Goal: Task Accomplishment & Management: Manage account settings

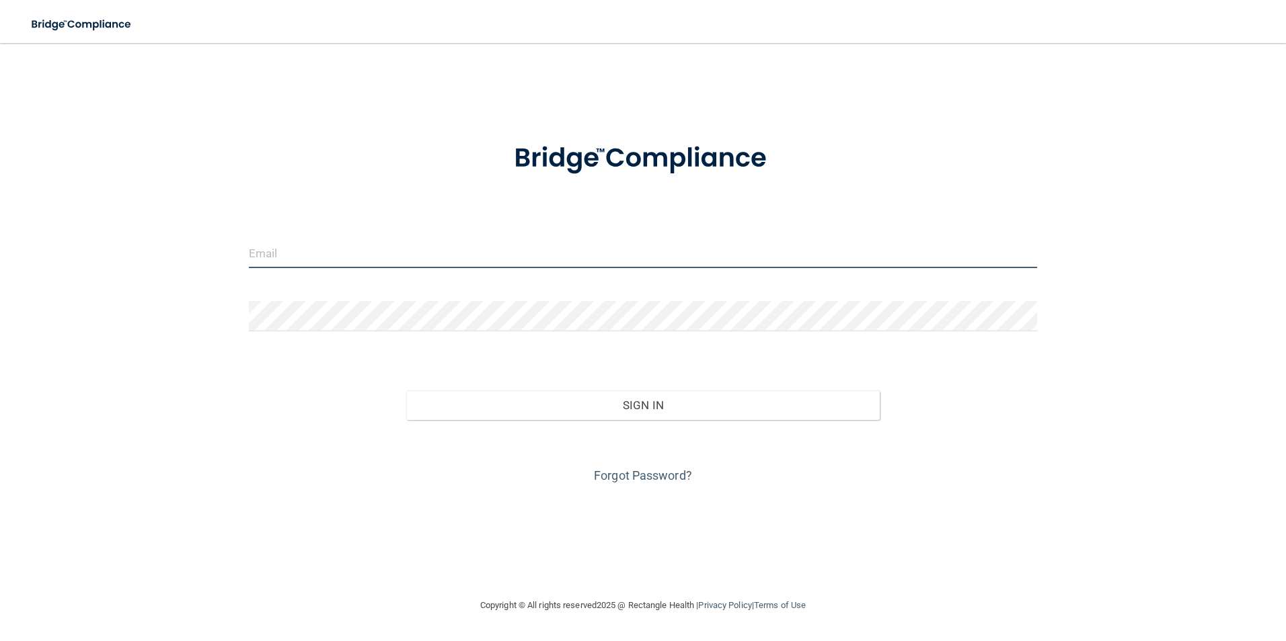
click at [314, 255] on input "email" at bounding box center [643, 253] width 789 height 30
type input "[EMAIL_ADDRESS][DOMAIN_NAME]"
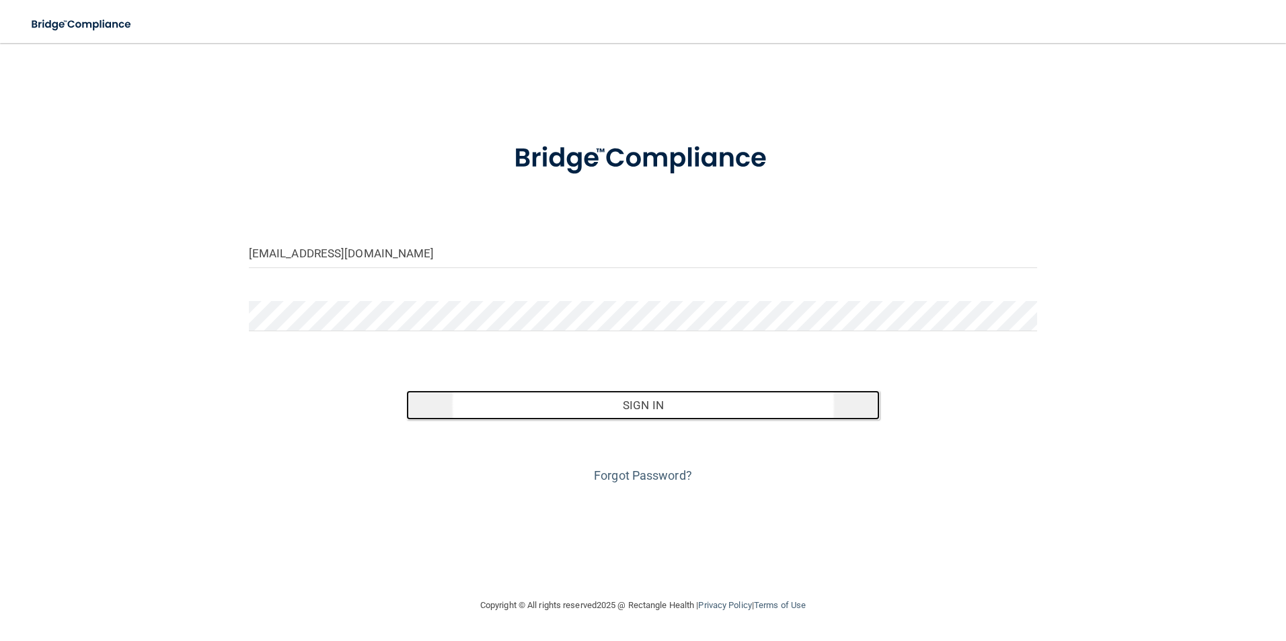
click at [709, 403] on button "Sign In" at bounding box center [642, 406] width 473 height 30
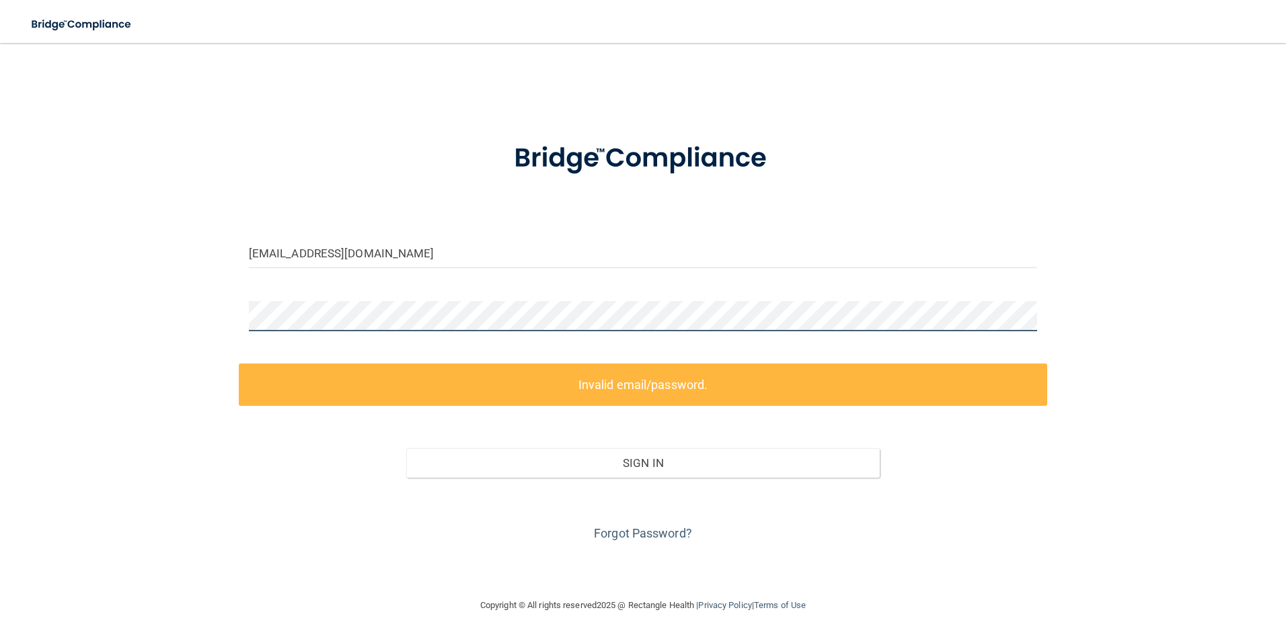
click at [148, 317] on div "[EMAIL_ADDRESS][DOMAIN_NAME] Invalid email/password. You don't have permission …" at bounding box center [643, 320] width 1232 height 528
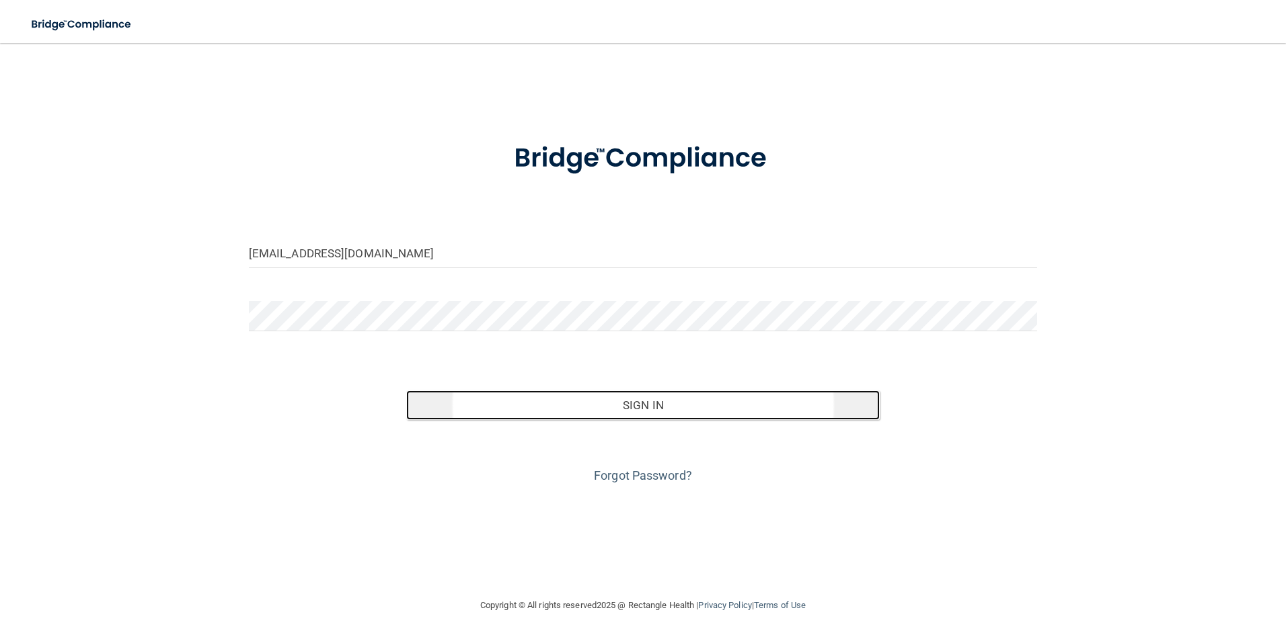
click at [586, 407] on button "Sign In" at bounding box center [642, 406] width 473 height 30
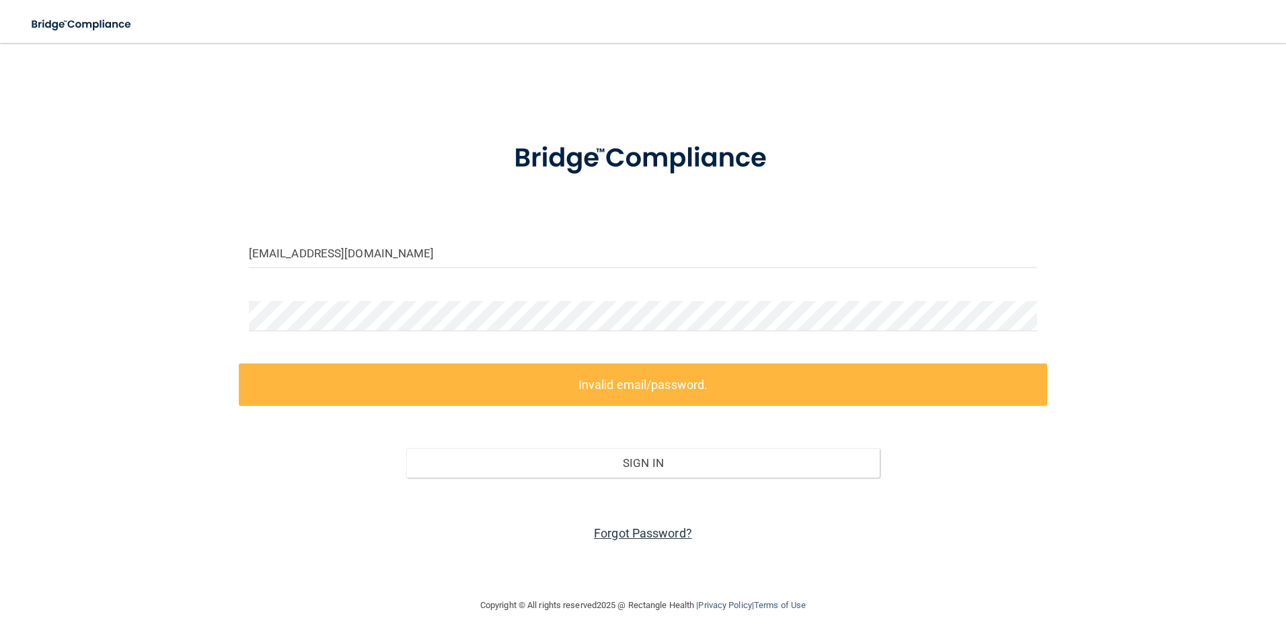
click at [653, 528] on link "Forgot Password?" at bounding box center [643, 533] width 98 height 14
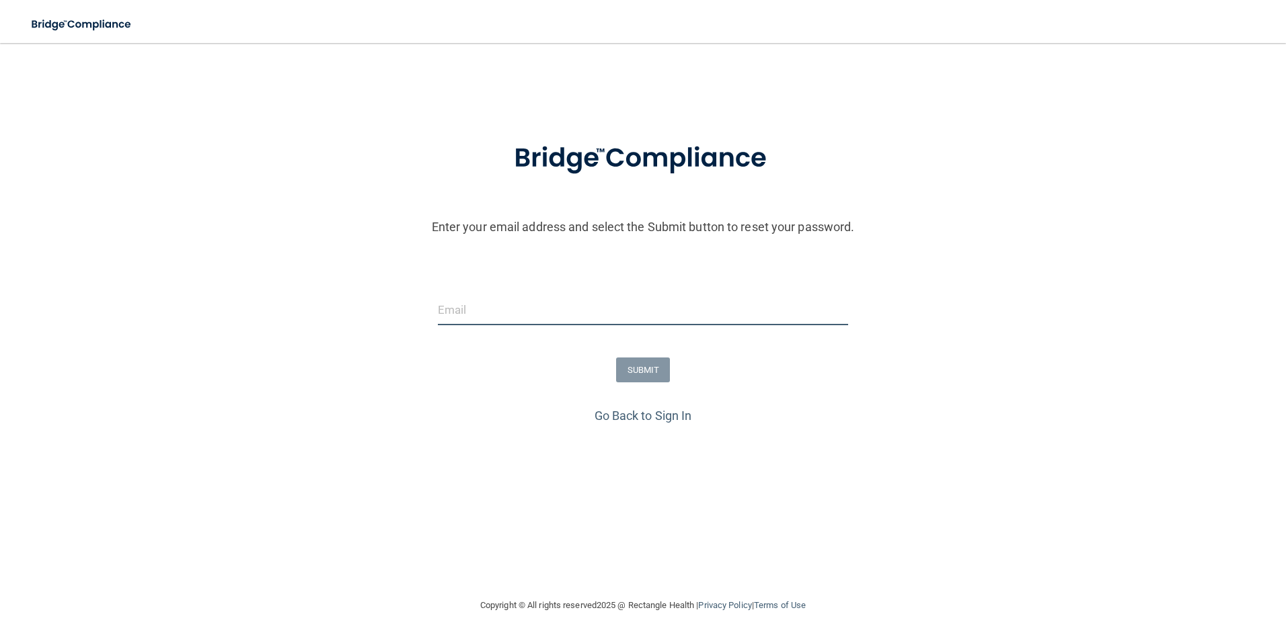
click at [476, 317] on input "email" at bounding box center [643, 310] width 411 height 30
type input "[EMAIL_ADDRESS][DOMAIN_NAME]"
click at [638, 367] on button "SUBMIT" at bounding box center [643, 370] width 54 height 25
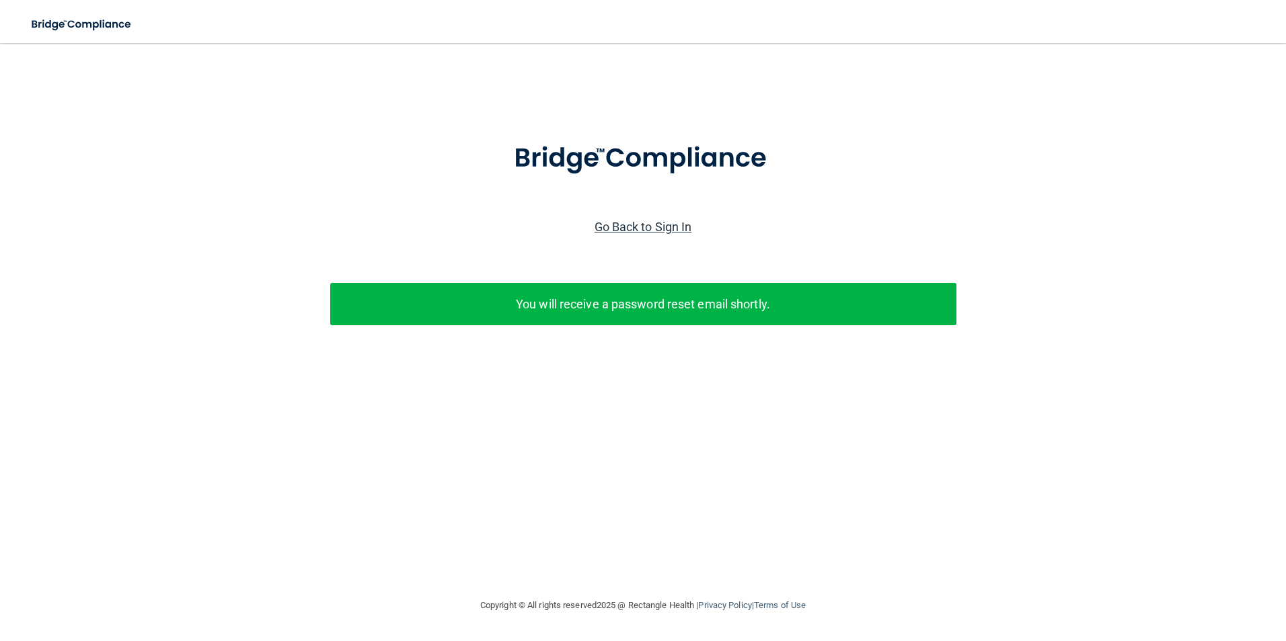
click at [648, 220] on link "Go Back to Sign In" at bounding box center [642, 227] width 97 height 14
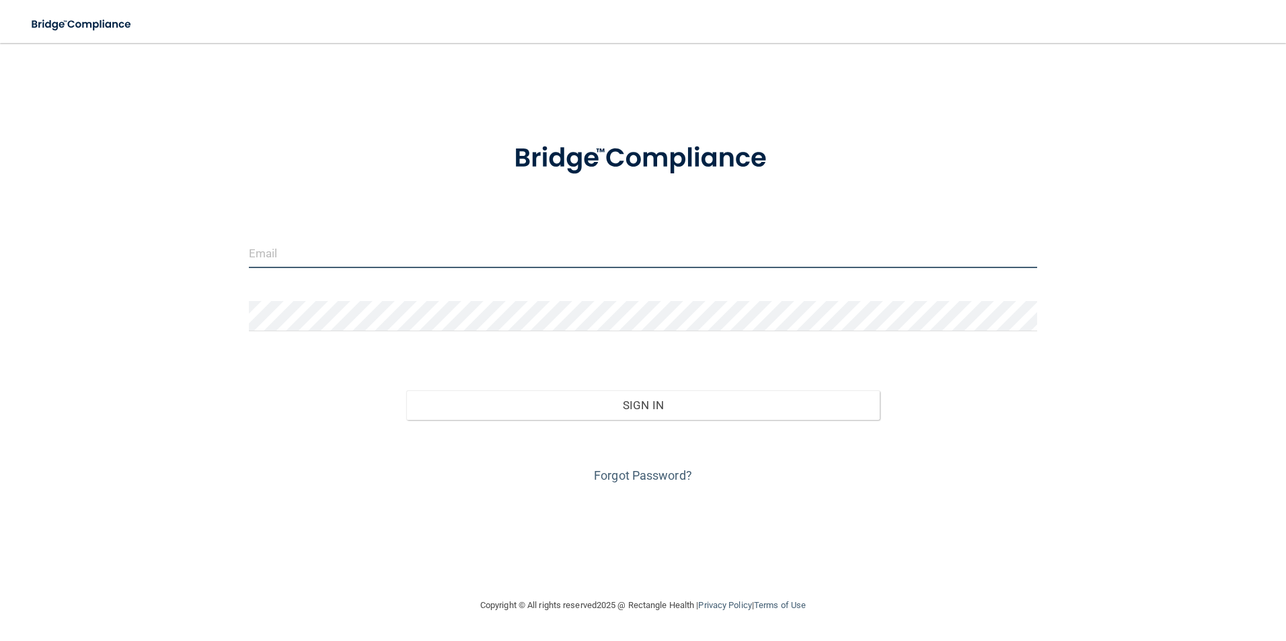
click at [273, 255] on input "email" at bounding box center [643, 253] width 789 height 30
type input "[EMAIL_ADDRESS][DOMAIN_NAME]"
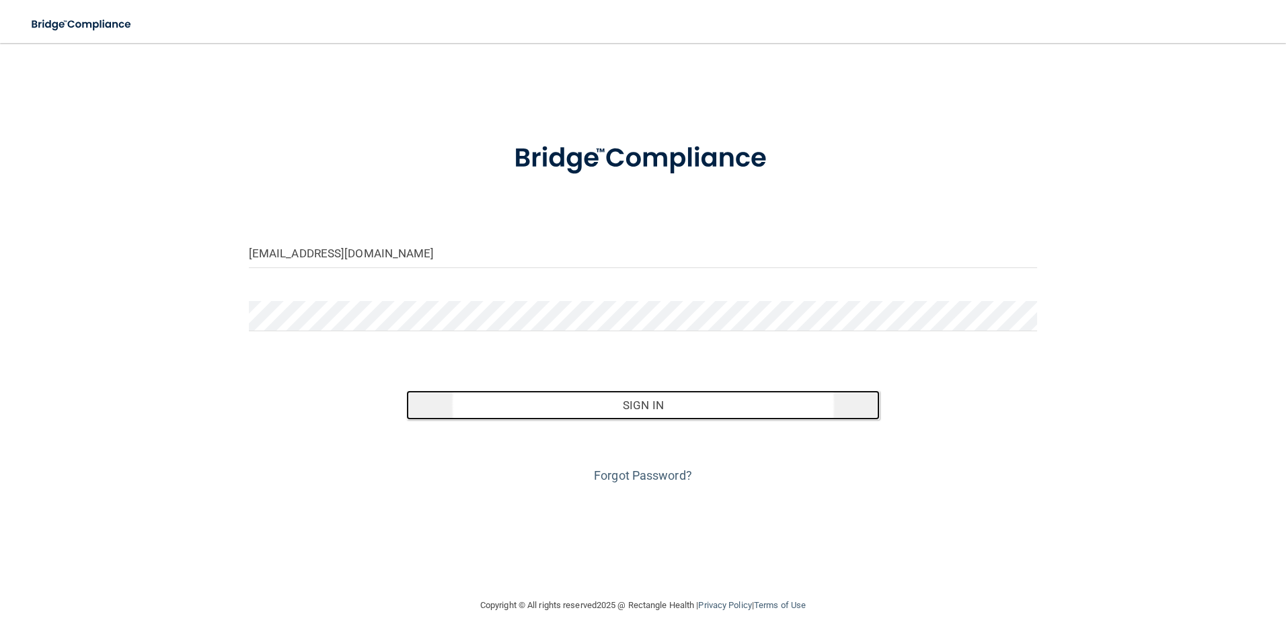
click at [658, 399] on button "Sign In" at bounding box center [642, 406] width 473 height 30
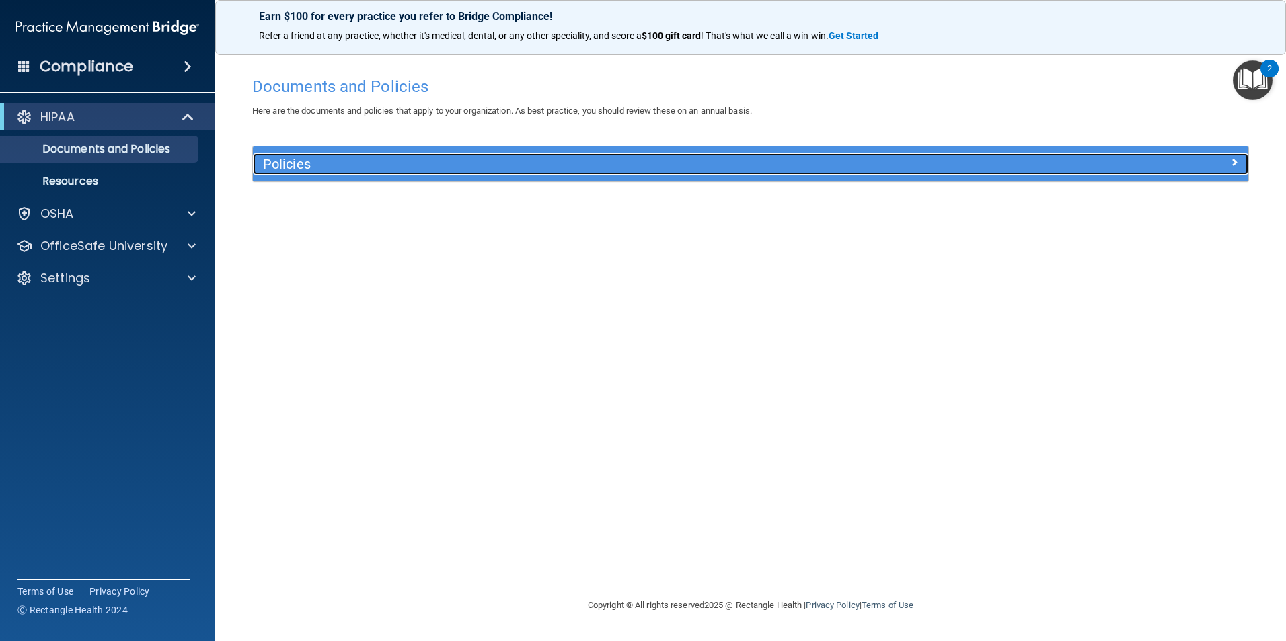
click at [1227, 161] on div at bounding box center [1123, 161] width 249 height 16
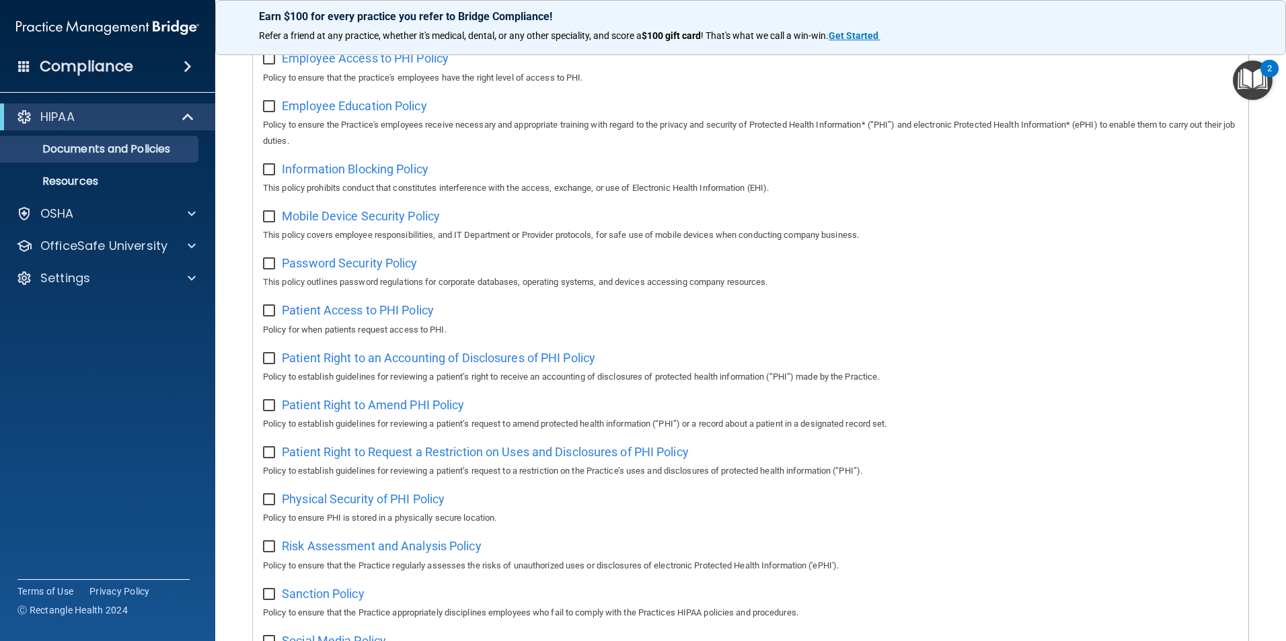
scroll to position [403, 0]
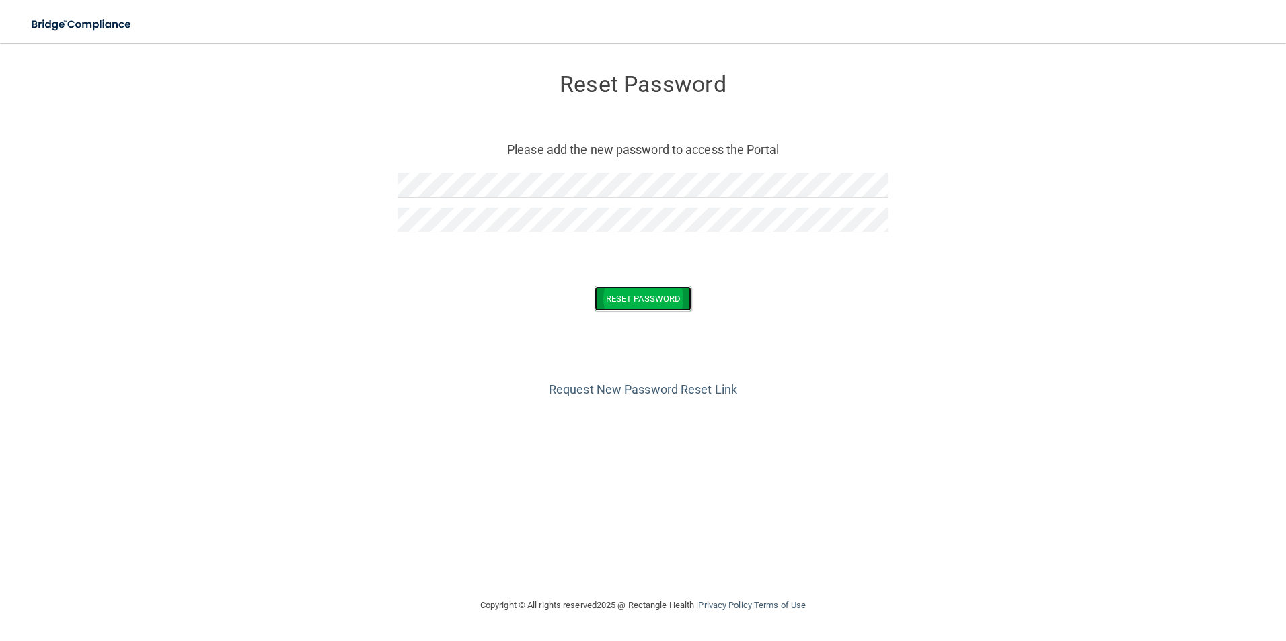
click at [645, 291] on button "Reset Password" at bounding box center [642, 298] width 97 height 25
